Goal: Task Accomplishment & Management: Complete application form

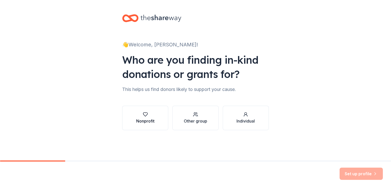
click at [144, 115] on icon "button" at bounding box center [145, 114] width 5 height 5
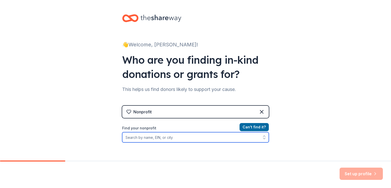
click at [177, 137] on input "Find your nonprofit" at bounding box center [195, 137] width 147 height 10
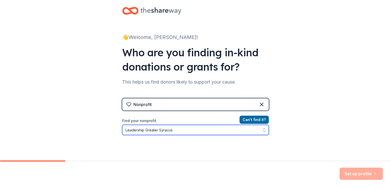
type input "Leadership Greater Syracuse"
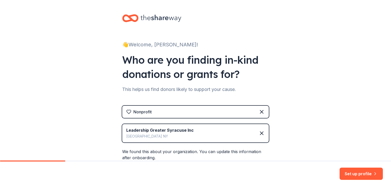
scroll to position [93, 0]
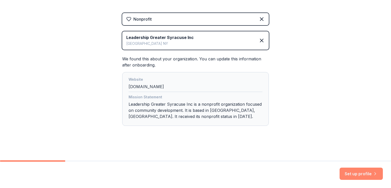
click at [356, 173] on button "Set up profile" at bounding box center [361, 174] width 43 height 12
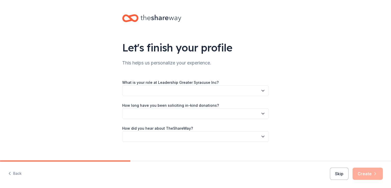
click at [261, 90] on icon "button" at bounding box center [263, 90] width 5 height 5
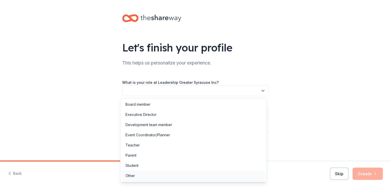
click at [132, 175] on div "Other" at bounding box center [130, 176] width 9 height 6
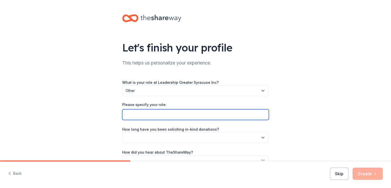
click at [137, 114] on input "Please specify your role:" at bounding box center [195, 114] width 147 height 11
type input "Program Director"
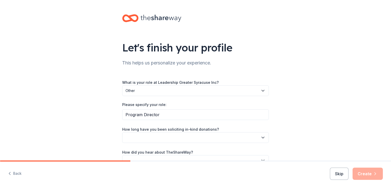
click at [261, 137] on icon "button" at bounding box center [263, 137] width 5 height 5
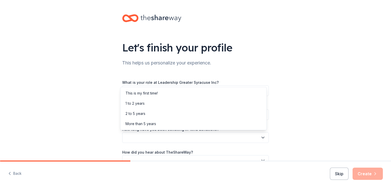
click at [306, 120] on div "Let's finish your profile This helps us personalize your experience. What is yo…" at bounding box center [195, 95] width 391 height 190
click at [261, 136] on icon "button" at bounding box center [263, 137] width 5 height 5
click at [140, 91] on div "This is my first time!" at bounding box center [142, 93] width 32 height 6
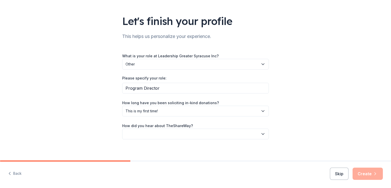
scroll to position [30, 0]
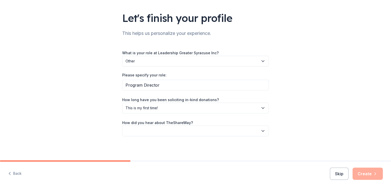
click at [261, 130] on icon "button" at bounding box center [263, 130] width 5 height 5
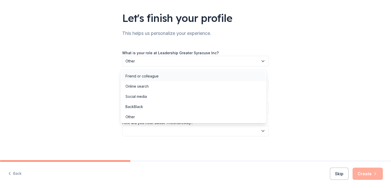
click at [151, 75] on div "Friend or colleague" at bounding box center [142, 76] width 33 height 6
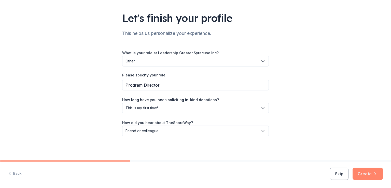
click at [375, 174] on icon "button" at bounding box center [375, 173] width 5 height 5
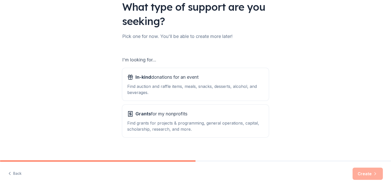
scroll to position [43, 0]
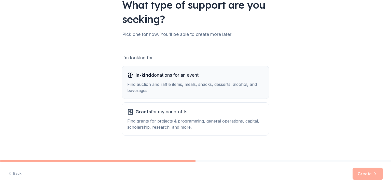
click at [169, 84] on div "Find auction and raffle items, meals, snacks, desserts, alcohol, and beverages." at bounding box center [195, 87] width 137 height 12
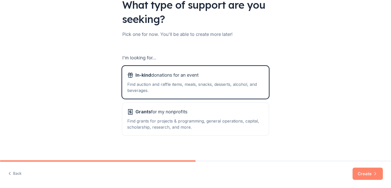
click at [362, 172] on button "Create" at bounding box center [368, 174] width 30 height 12
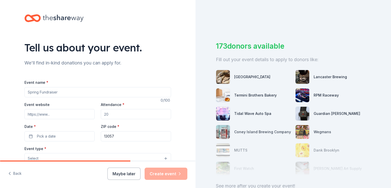
click at [60, 93] on input "Event name *" at bounding box center [97, 92] width 147 height 10
type input "Annual Golf Tournament"
click at [71, 116] on input "Event website" at bounding box center [59, 114] width 70 height 10
click at [116, 114] on input "Attendance *" at bounding box center [136, 114] width 70 height 10
type input "124"
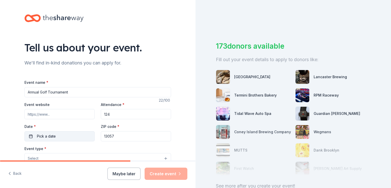
click at [64, 136] on button "Pick a date" at bounding box center [59, 136] width 70 height 10
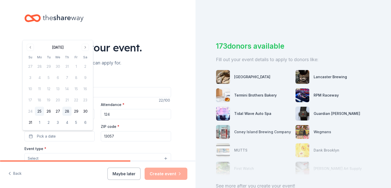
click at [67, 111] on button "28" at bounding box center [66, 111] width 9 height 9
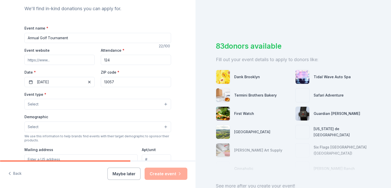
scroll to position [66, 0]
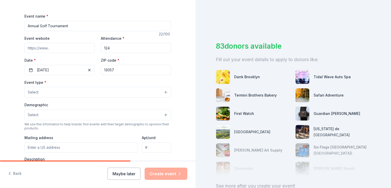
click at [163, 91] on button "Select" at bounding box center [97, 92] width 147 height 11
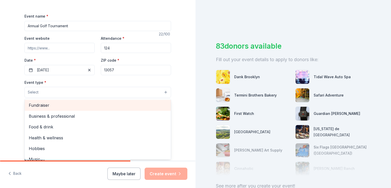
click at [36, 106] on span "Fundraiser" at bounding box center [98, 105] width 138 height 7
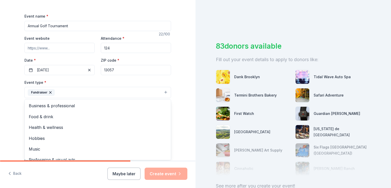
click at [179, 85] on div "Tell us about your event. We'll find in-kind donations you can apply for. Event…" at bounding box center [98, 104] width 196 height 340
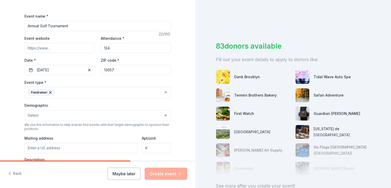
click at [163, 115] on button "Select" at bounding box center [97, 115] width 147 height 11
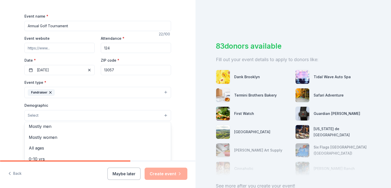
scroll to position [0, 0]
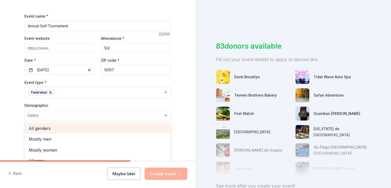
click at [33, 128] on span "All genders" at bounding box center [98, 128] width 138 height 7
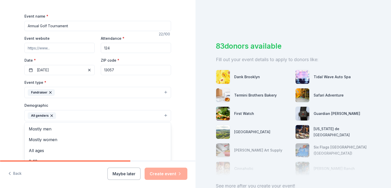
click at [177, 118] on div "Tell us about your event. We'll find in-kind donations you can apply for. Event…" at bounding box center [97, 104] width 163 height 340
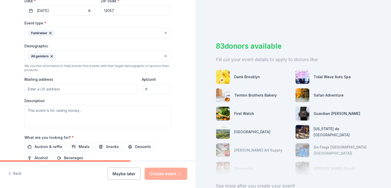
scroll to position [127, 0]
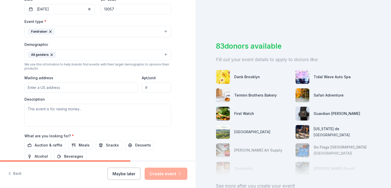
click at [46, 86] on input "Mailing address" at bounding box center [80, 88] width 113 height 10
type input "27 Aspen Springs Drive"
click at [78, 89] on input "27 Aspen Springs Drive" at bounding box center [80, 88] width 113 height 10
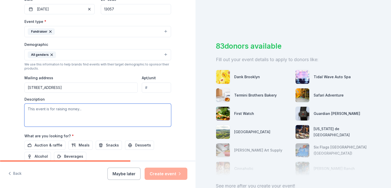
click at [131, 107] on textarea at bounding box center [97, 115] width 147 height 23
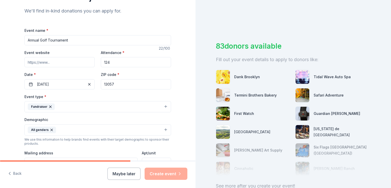
scroll to position [179, 0]
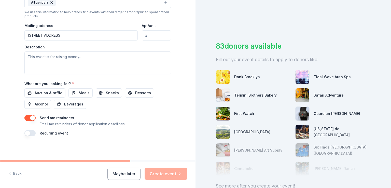
click at [72, 34] on input "27 Aspen Springs Drive" at bounding box center [80, 35] width 113 height 10
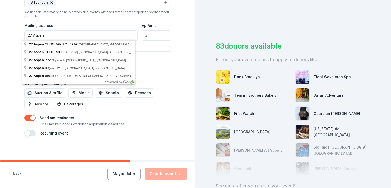
click at [165, 92] on div "Auction & raffle Meals Snacks Desserts Alcohol Beverages" at bounding box center [97, 98] width 147 height 20
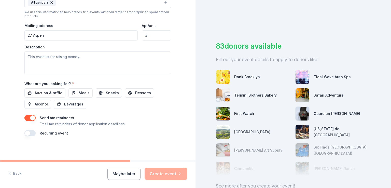
click at [46, 35] on input "27 Aspen" at bounding box center [80, 35] width 113 height 10
type input "27 Aspen Springs Drive, Baldwinsville, NY, 13027"
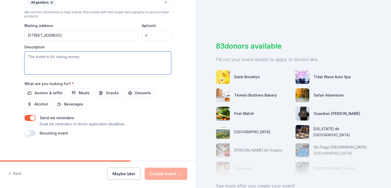
click at [72, 59] on textarea at bounding box center [97, 62] width 147 height 23
type textarea "Tuition Assistance"
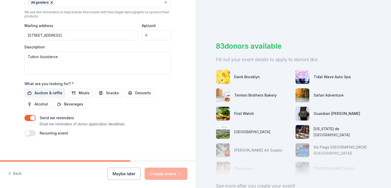
click at [38, 91] on span "Auction & raffle" at bounding box center [49, 93] width 28 height 6
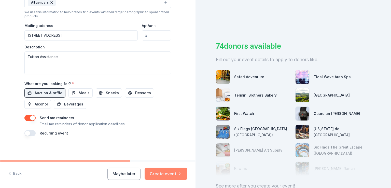
click at [165, 173] on button "Create event" at bounding box center [166, 174] width 43 height 12
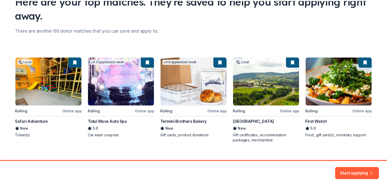
scroll to position [54, 0]
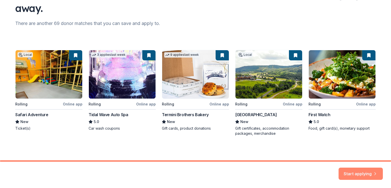
click at [358, 168] on button "Start applying" at bounding box center [361, 171] width 44 height 12
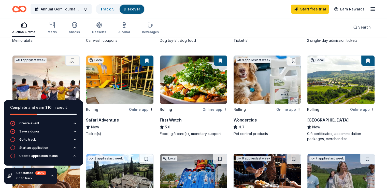
scroll to position [131, 0]
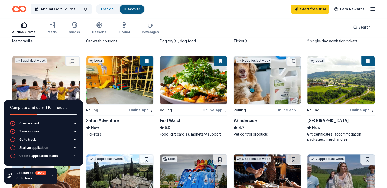
click at [338, 88] on img at bounding box center [341, 80] width 67 height 48
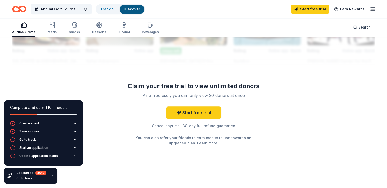
scroll to position [365, 0]
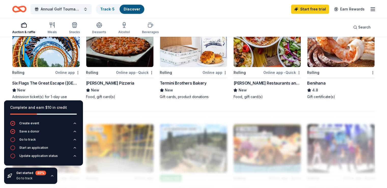
click at [52, 175] on icon "button" at bounding box center [52, 176] width 4 height 4
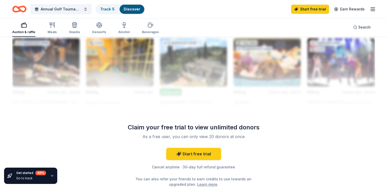
scroll to position [471, 0]
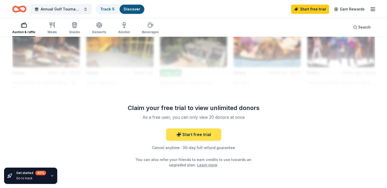
click at [198, 132] on link "Start free trial" at bounding box center [193, 134] width 55 height 12
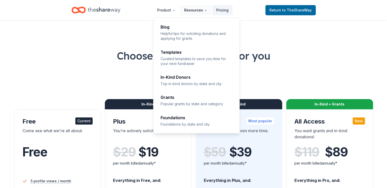
click at [196, 10] on button "Resources" at bounding box center [195, 10] width 31 height 10
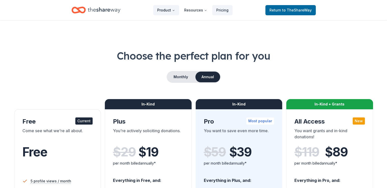
click at [167, 10] on button "Product" at bounding box center [166, 10] width 26 height 10
click at [174, 10] on icon "Main" at bounding box center [173, 10] width 3 height 3
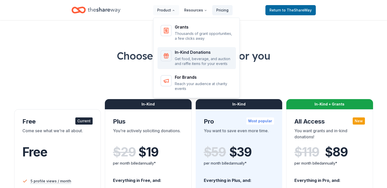
click at [190, 60] on p "Get food, beverage, and auction and raffle items for your events" at bounding box center [204, 61] width 58 height 10
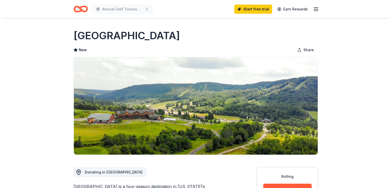
scroll to position [127, 0]
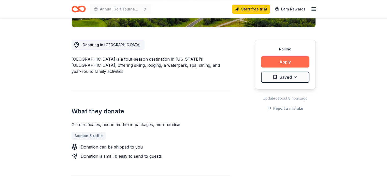
click at [283, 62] on button "Apply" at bounding box center [285, 61] width 48 height 11
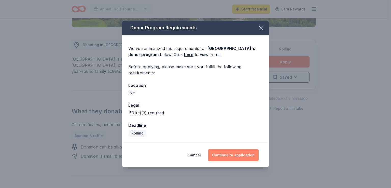
click at [232, 154] on button "Continue to application" at bounding box center [233, 155] width 51 height 12
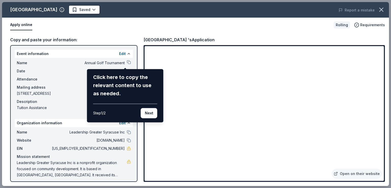
click at [125, 62] on div "[GEOGRAPHIC_DATA] Saved Report a mistake Apply online Rolling Requirements Copy…" at bounding box center [195, 94] width 387 height 184
click at [151, 113] on button "Next" at bounding box center [149, 113] width 17 height 10
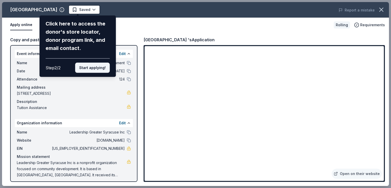
click at [94, 70] on button "Start applying!" at bounding box center [92, 68] width 35 height 10
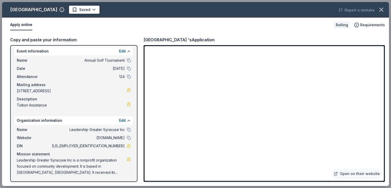
scroll to position [0, 0]
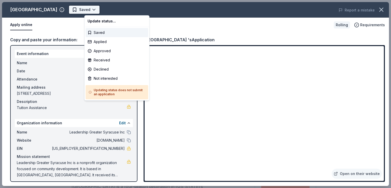
click at [109, 8] on body "Annual Golf Tournament Saved Apply Rolling Share [GEOGRAPHIC_DATA] New Share Do…" at bounding box center [193, 94] width 387 height 188
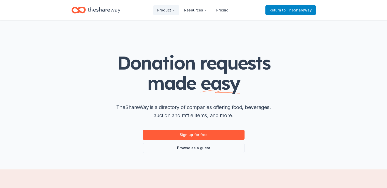
click at [292, 8] on span "to TheShareWay" at bounding box center [297, 10] width 30 height 4
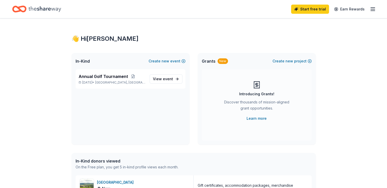
click at [370, 8] on icon "button" at bounding box center [373, 9] width 6 height 6
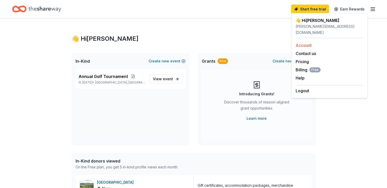
click at [303, 43] on link "Account" at bounding box center [304, 45] width 16 height 5
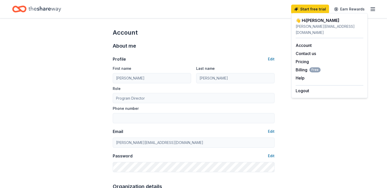
click at [247, 7] on div "Start free trial Earn Rewards" at bounding box center [193, 9] width 363 height 12
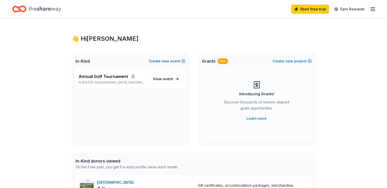
click at [156, 60] on button "Create new event" at bounding box center [167, 61] width 37 height 6
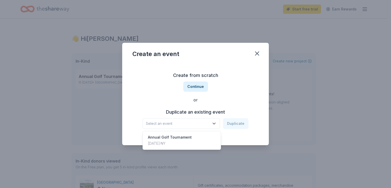
click at [217, 123] on icon "button" at bounding box center [214, 123] width 5 height 5
click at [171, 142] on div "Aug 28, 2025 · NY" at bounding box center [170, 143] width 44 height 6
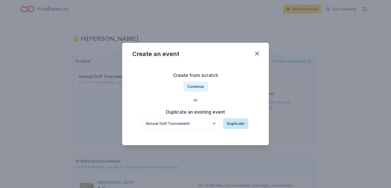
click at [239, 124] on button "Duplicate" at bounding box center [235, 123] width 25 height 11
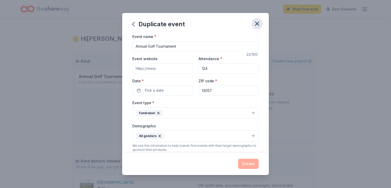
click at [257, 23] on icon "button" at bounding box center [257, 23] width 7 height 7
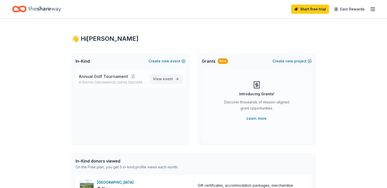
click at [163, 80] on span "View event" at bounding box center [163, 79] width 20 height 6
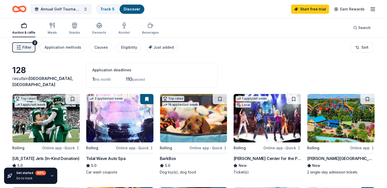
click at [39, 156] on div "New York Jets (In-Kind Donation)" at bounding box center [45, 158] width 67 height 6
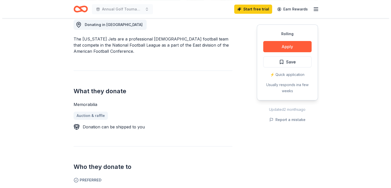
scroll to position [181, 0]
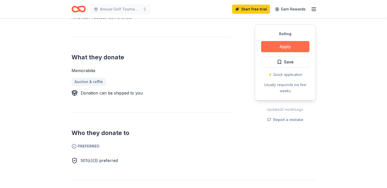
click at [288, 45] on button "Apply" at bounding box center [285, 46] width 48 height 11
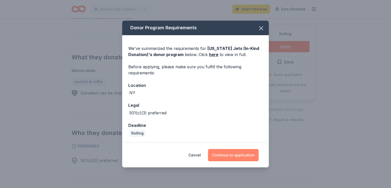
click at [233, 153] on button "Continue to application" at bounding box center [233, 155] width 51 height 12
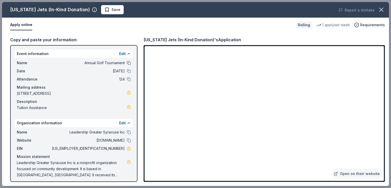
click at [127, 62] on button at bounding box center [129, 63] width 4 height 4
